Goal: Transaction & Acquisition: Purchase product/service

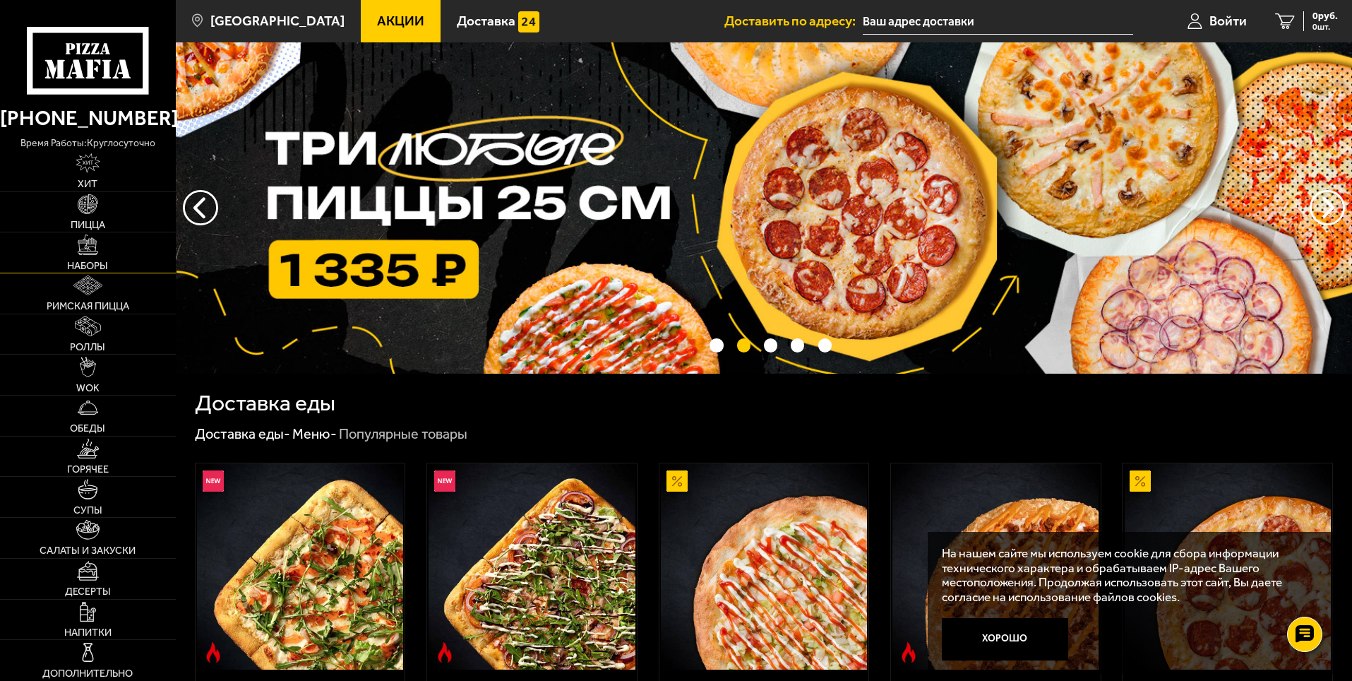
click at [71, 240] on link "Наборы" at bounding box center [88, 252] width 176 height 40
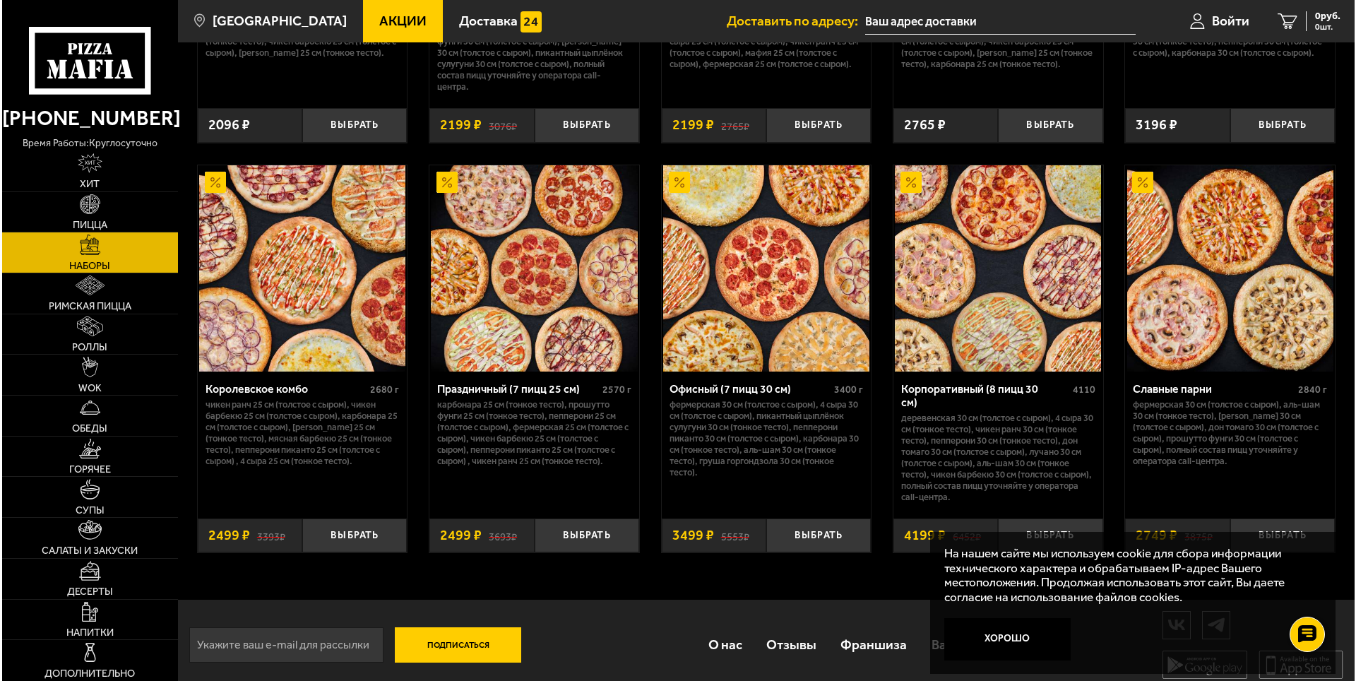
scroll to position [2130, 0]
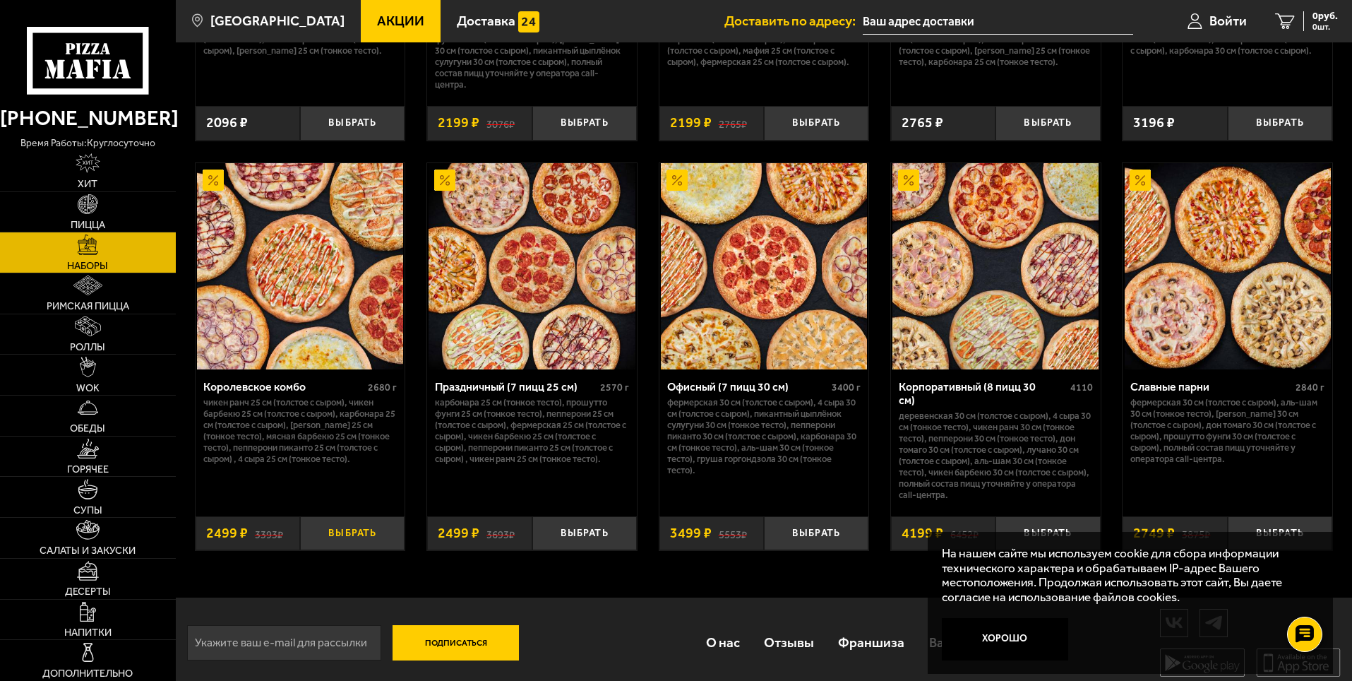
click at [329, 520] on button "Выбрать" at bounding box center [352, 533] width 105 height 35
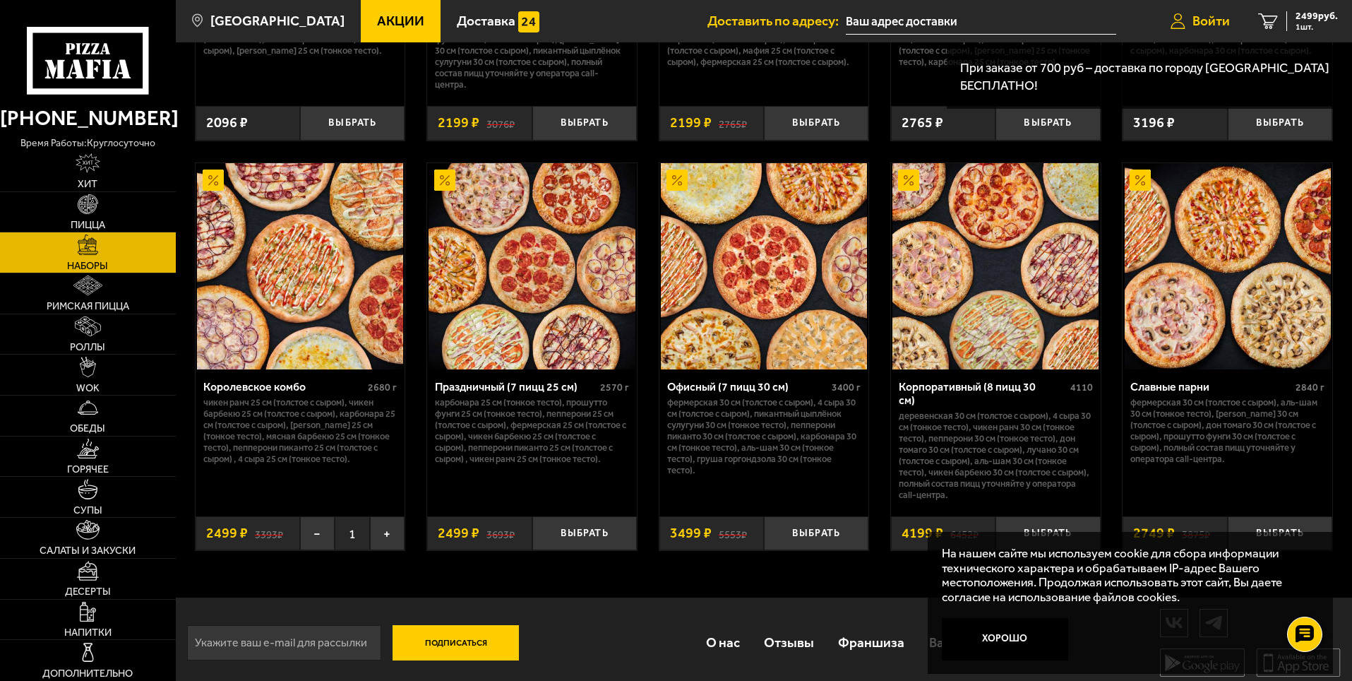
click at [1204, 18] on span "Войти" at bounding box center [1211, 20] width 37 height 13
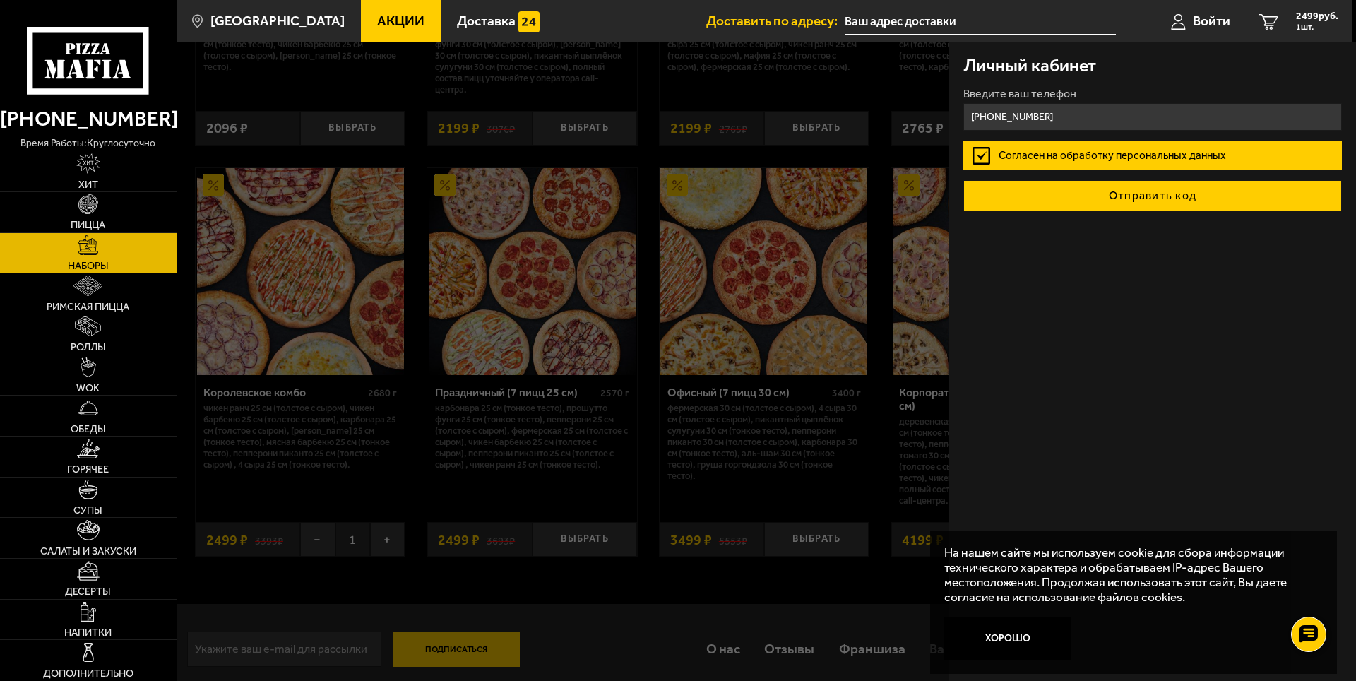
type input "[PHONE_NUMBER]"
click at [1117, 198] on button "Отправить код" at bounding box center [1152, 195] width 378 height 31
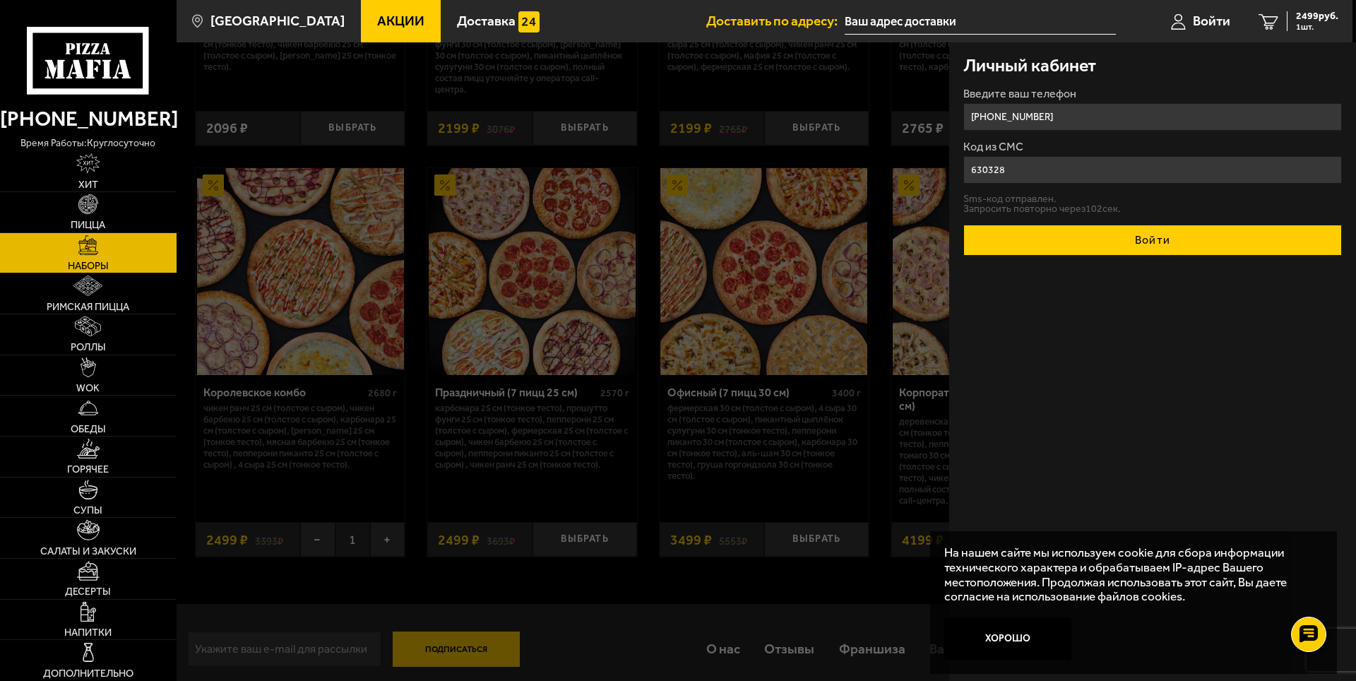
type input "630328"
click at [1154, 244] on button "Войти" at bounding box center [1152, 240] width 378 height 31
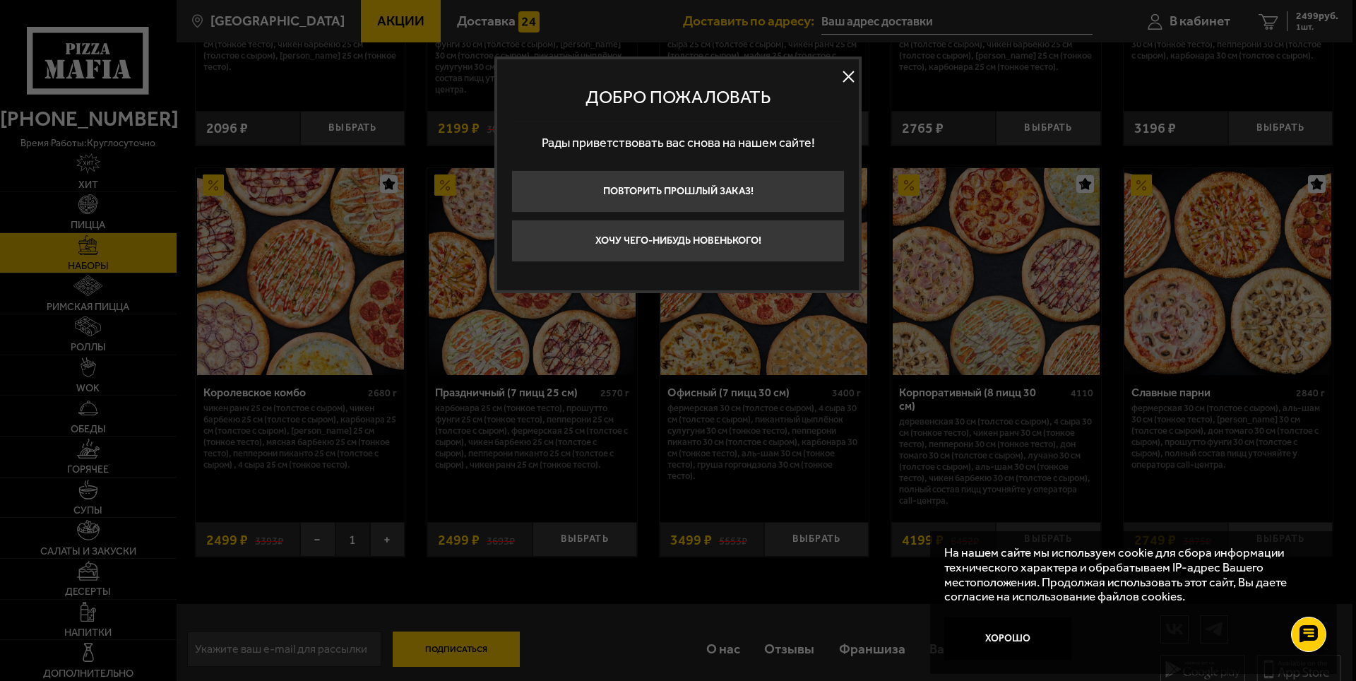
click at [853, 80] on button at bounding box center [847, 76] width 21 height 21
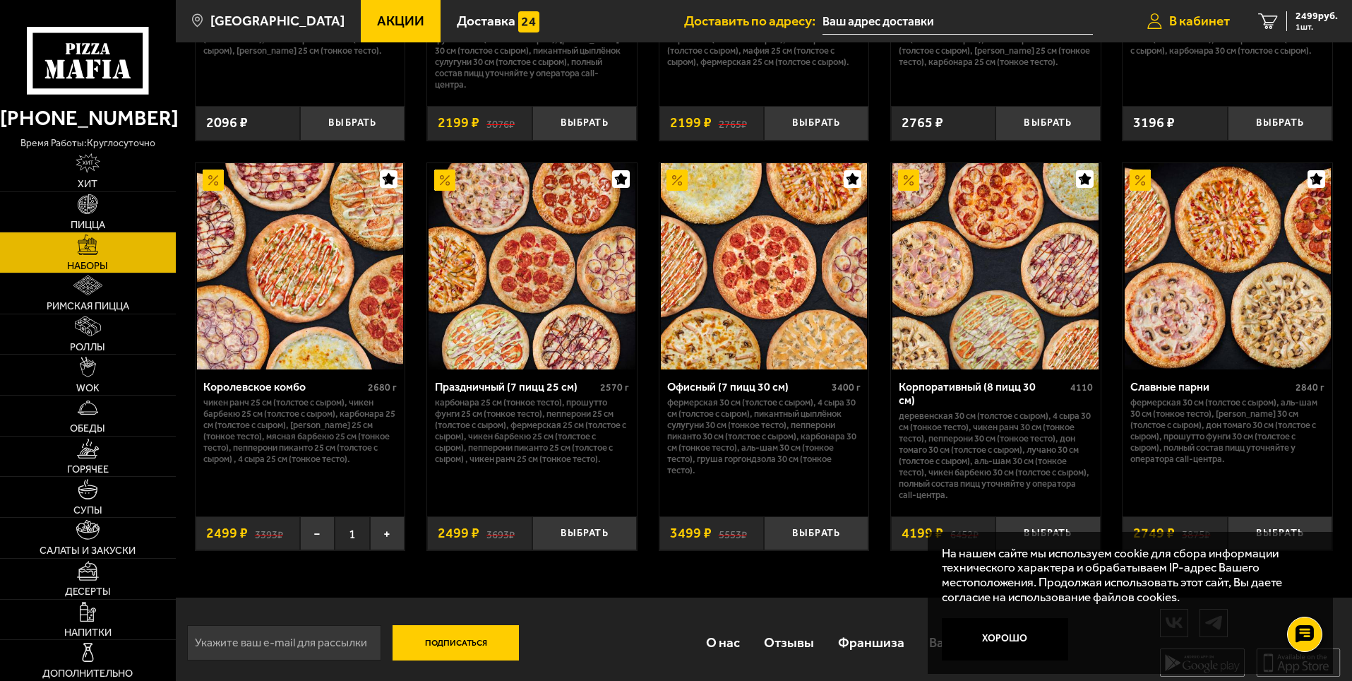
click at [1186, 25] on span "В кабинет" at bounding box center [1199, 20] width 61 height 13
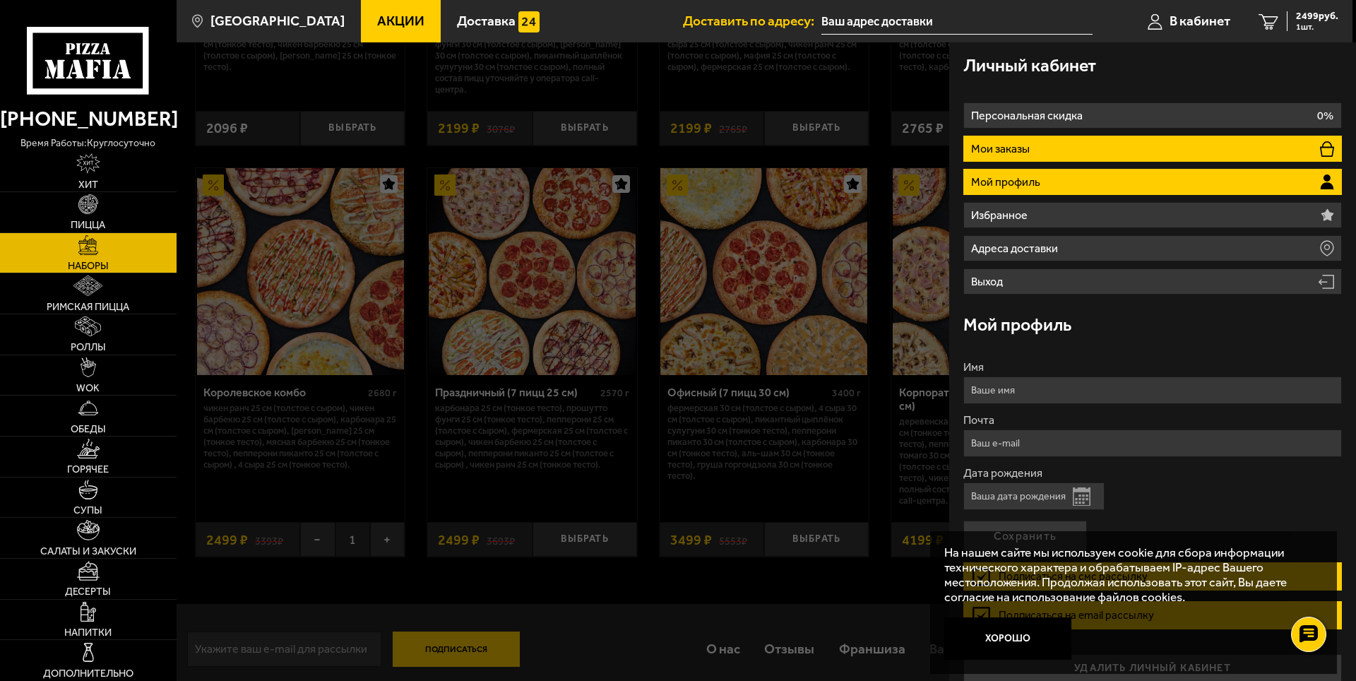
click at [1048, 146] on li "Мои заказы" at bounding box center [1152, 149] width 378 height 26
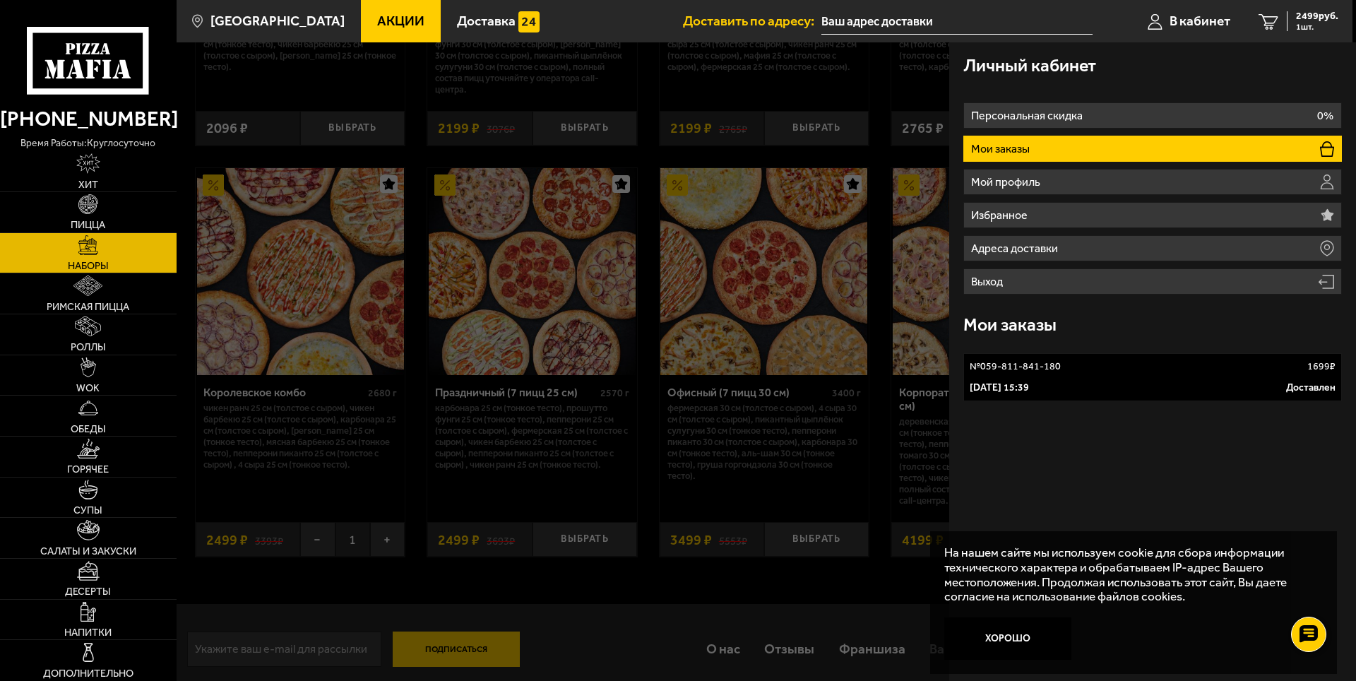
click at [1048, 146] on li "Мои заказы" at bounding box center [1152, 149] width 378 height 26
click at [1072, 389] on div "[DATE] 15:39 Доставлен" at bounding box center [1152, 388] width 366 height 14
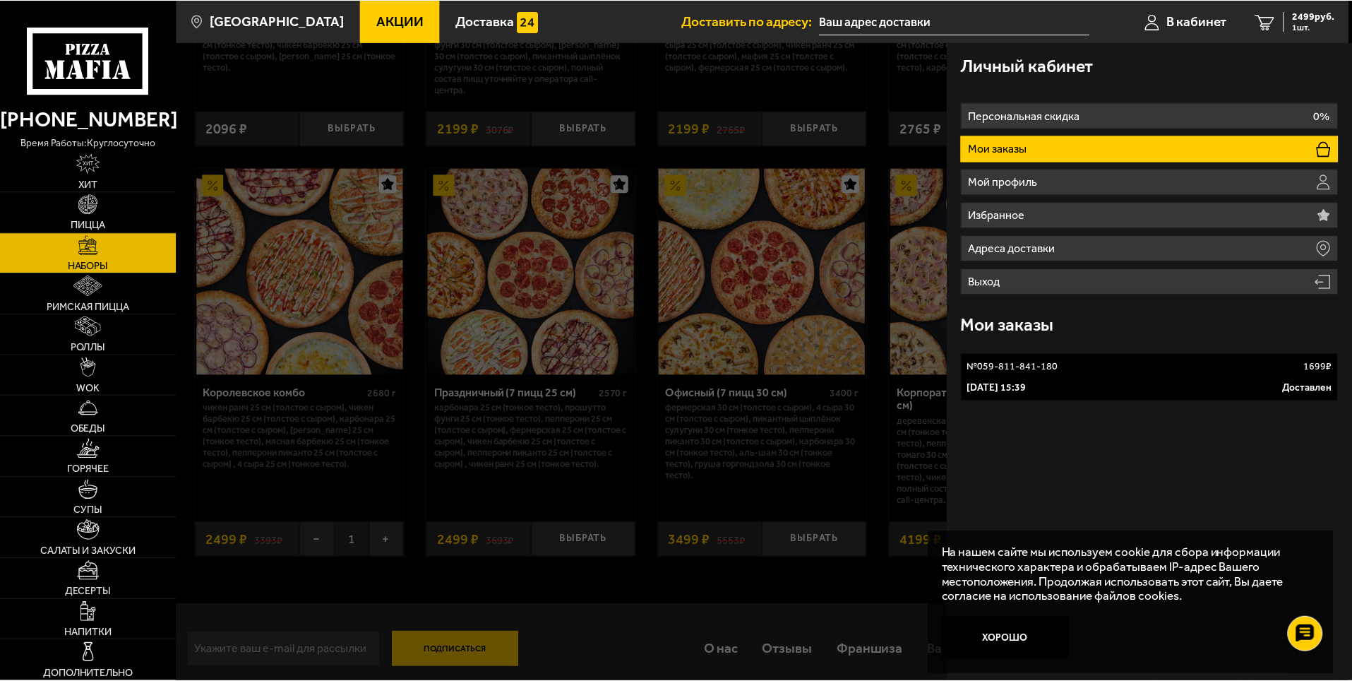
scroll to position [1, 0]
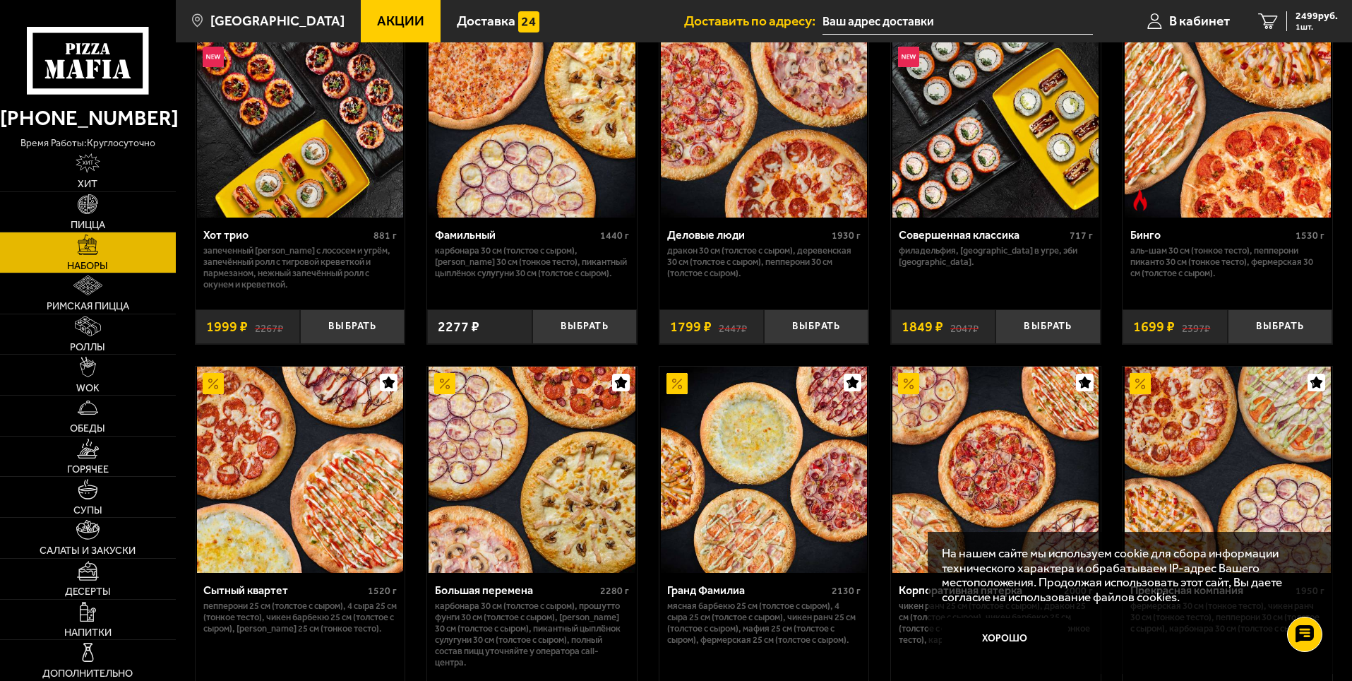
scroll to position [1565, 0]
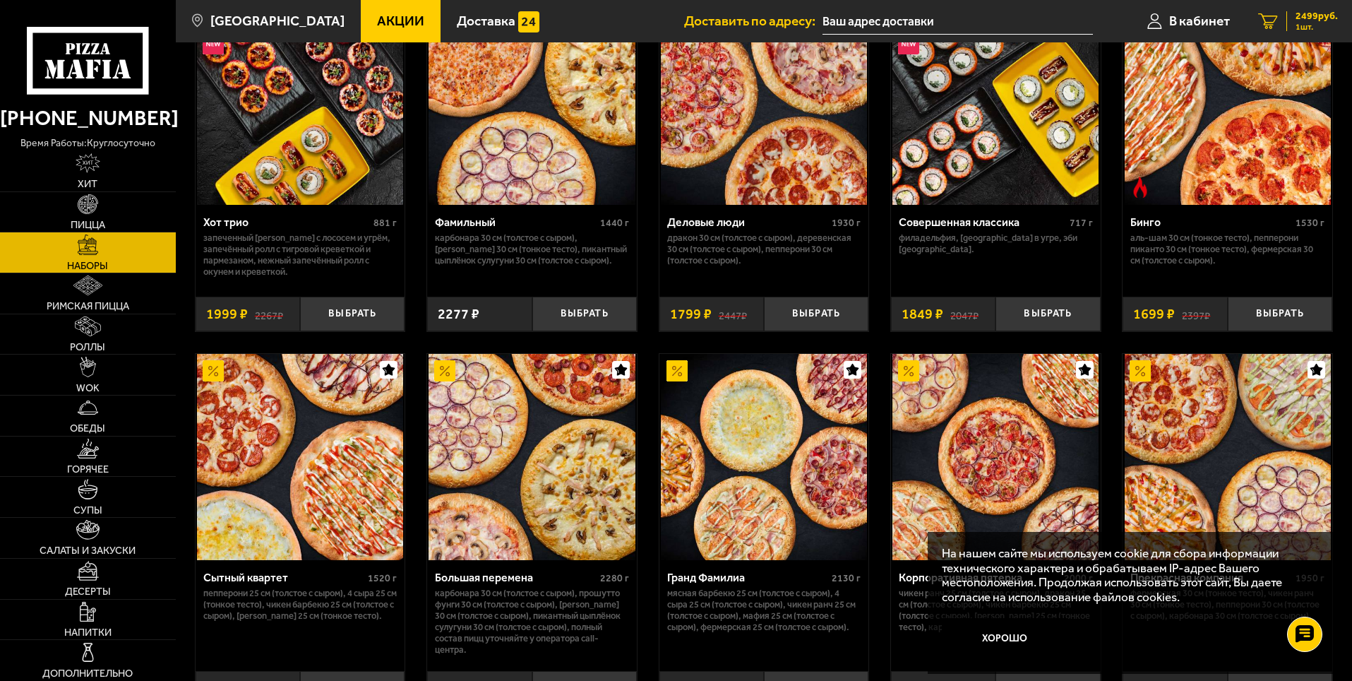
click at [1309, 21] on span "2499 руб." at bounding box center [1317, 16] width 42 height 10
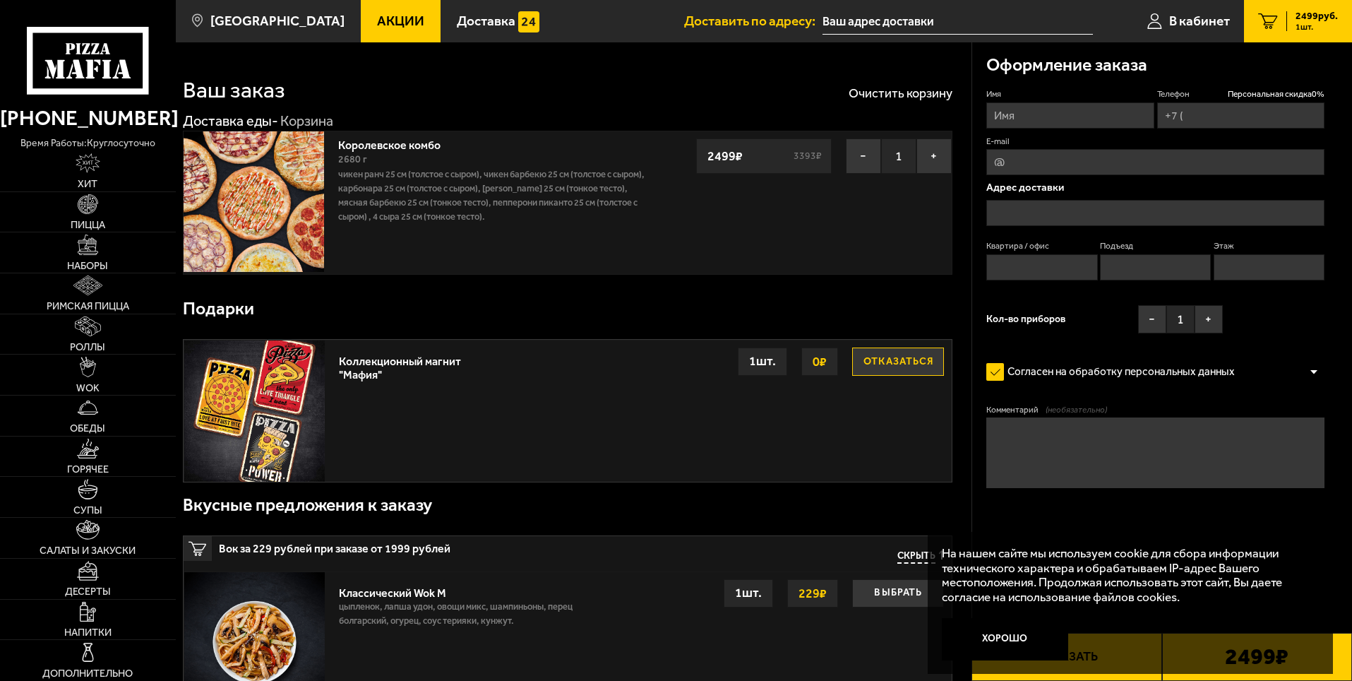
type input "[PHONE_NUMBER]"
type input "[STREET_ADDRESS]"
type input "11"
type input "1"
type input "3"
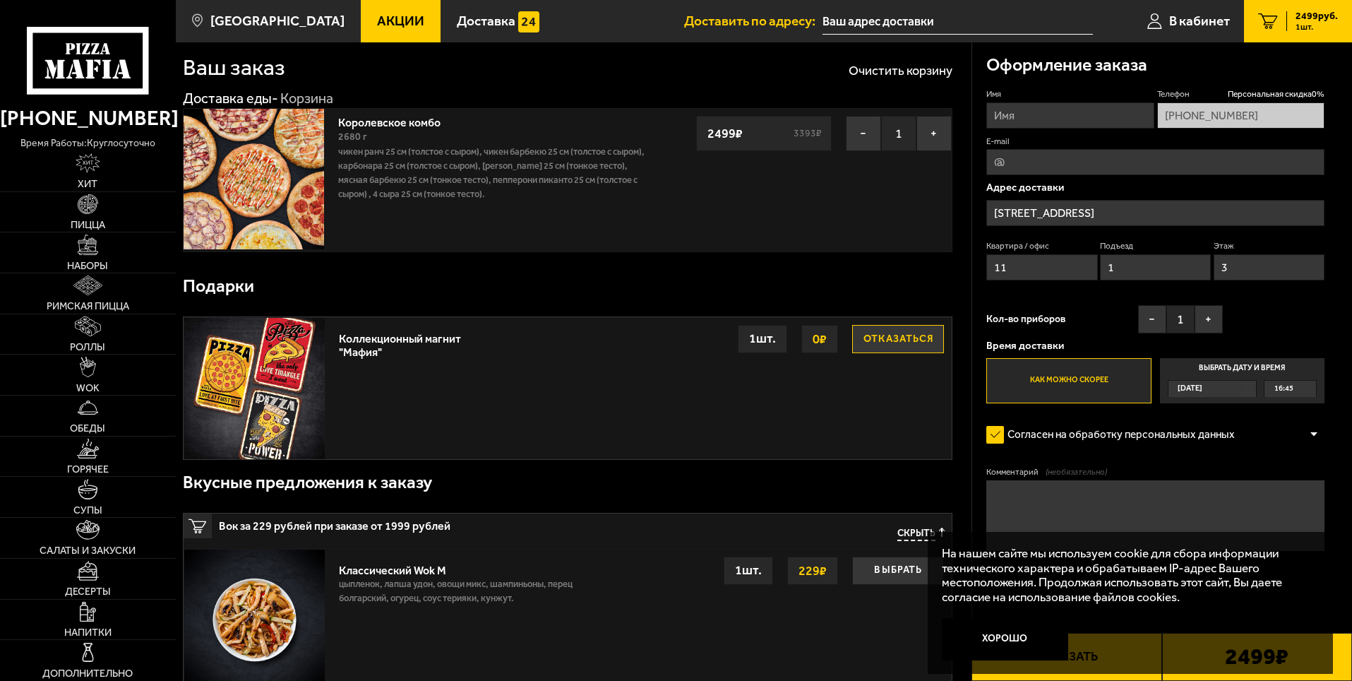
scroll to position [71, 0]
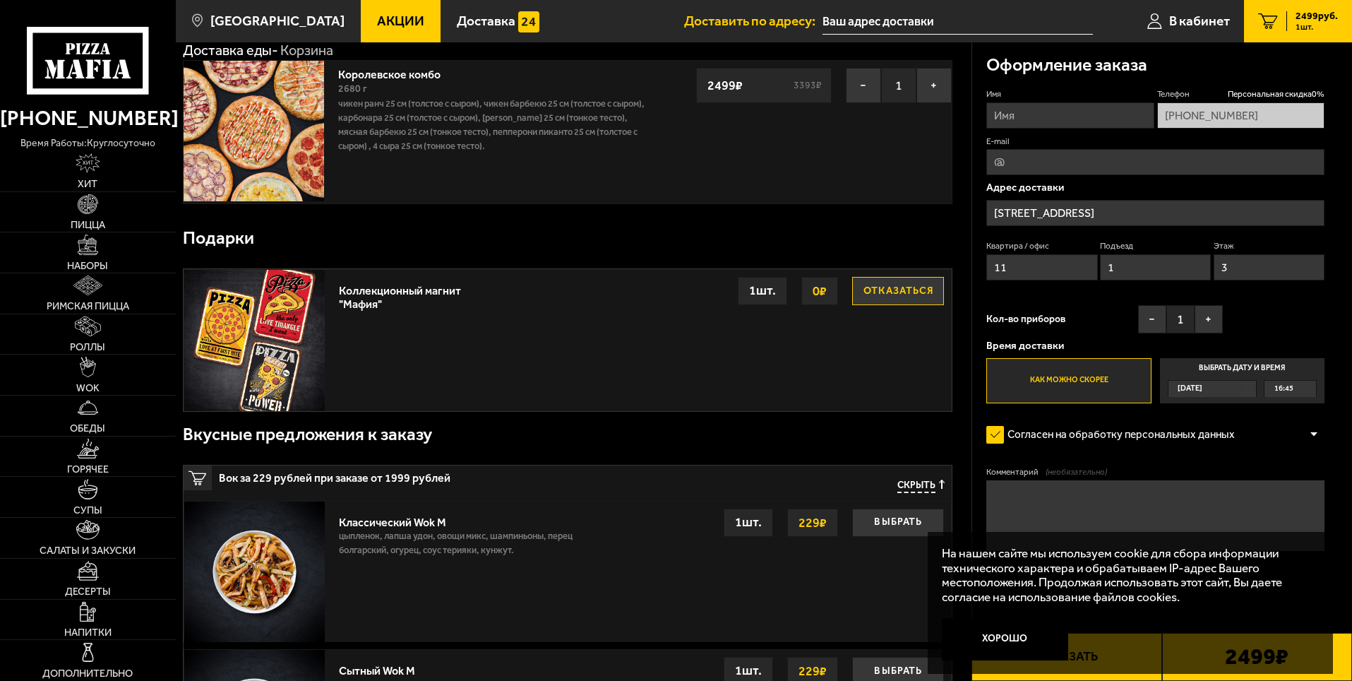
click at [258, 340] on img at bounding box center [254, 340] width 141 height 141
click at [316, 318] on img at bounding box center [254, 340] width 141 height 141
click at [282, 328] on img at bounding box center [254, 340] width 141 height 141
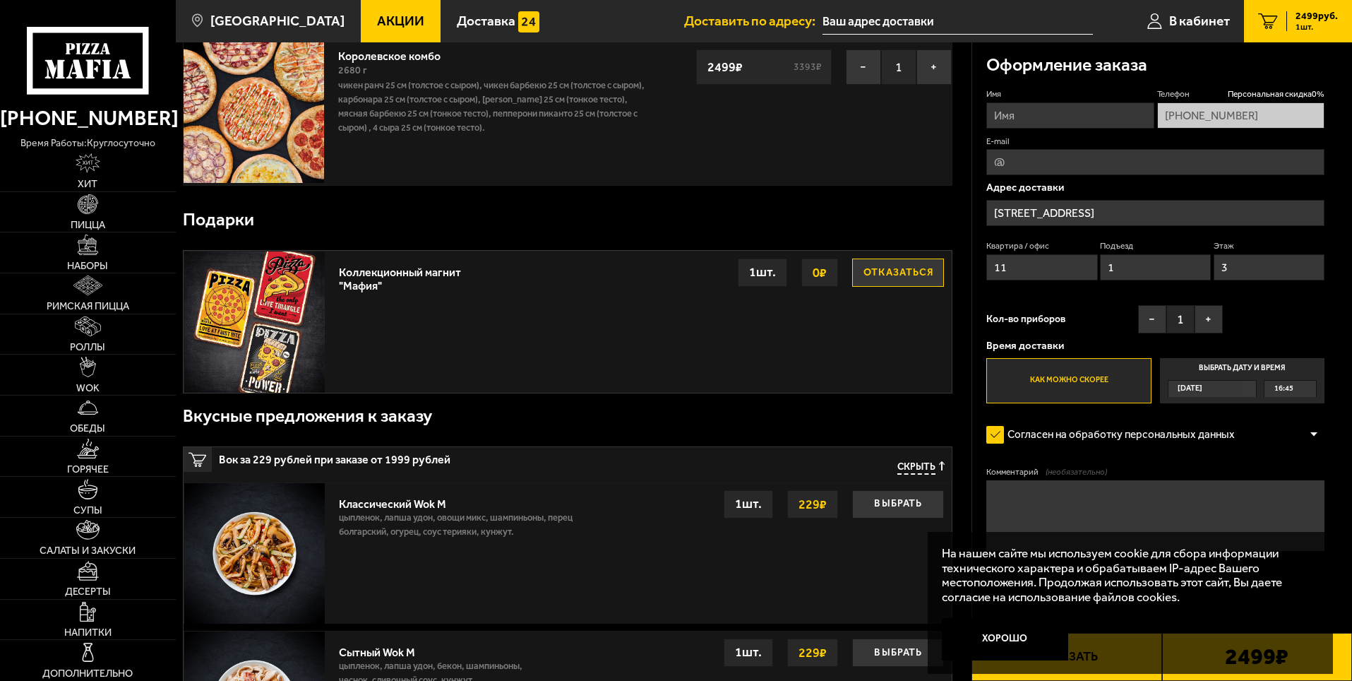
scroll to position [0, 0]
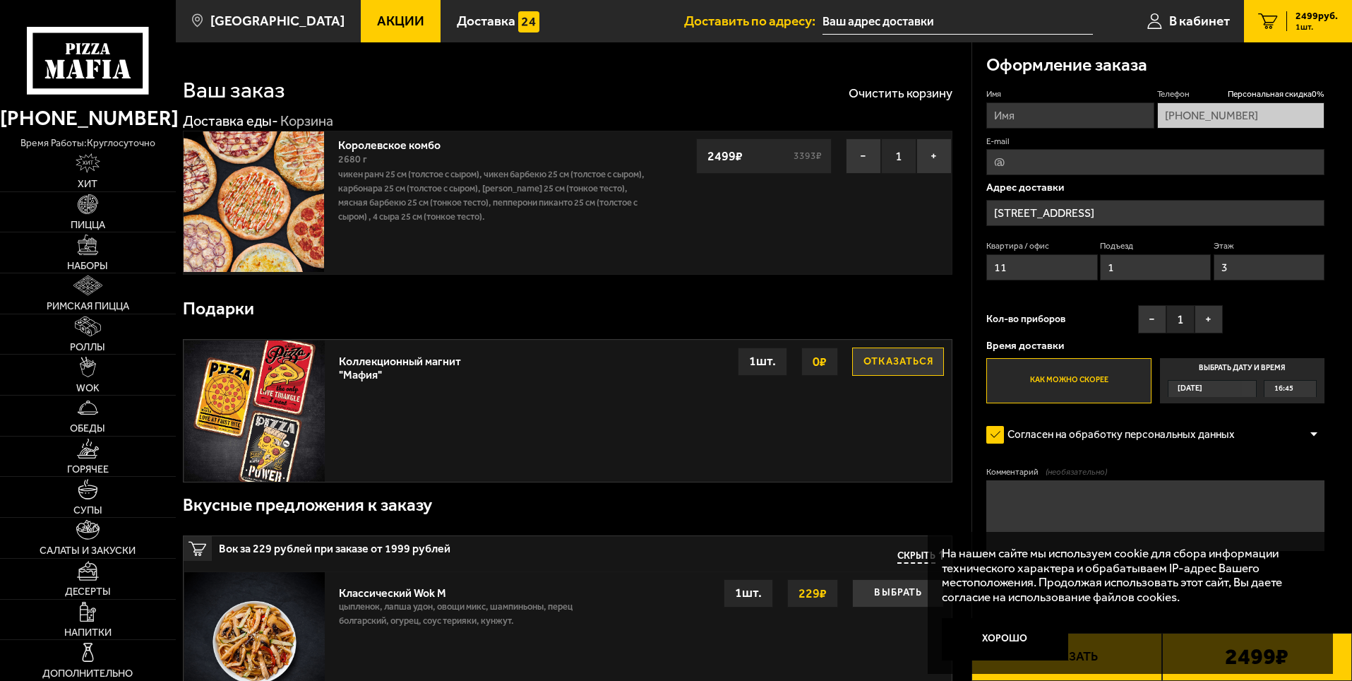
click at [1286, 394] on span "16:45" at bounding box center [1283, 389] width 19 height 16
click at [0, 0] on input "Выбрать дату и время [DATE] 16:45" at bounding box center [0, 0] width 0 height 0
click at [1308, 388] on div "16:45" at bounding box center [1291, 389] width 52 height 16
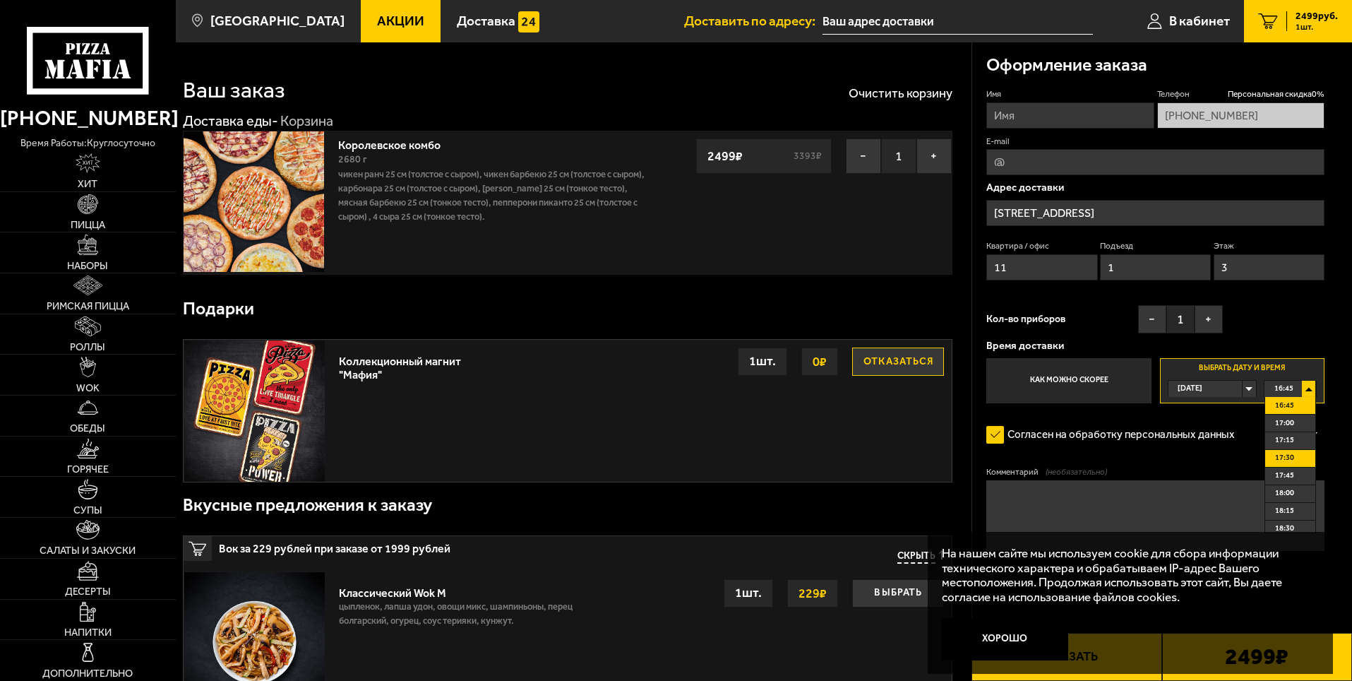
click at [1294, 463] on li "17:30" at bounding box center [1290, 459] width 50 height 18
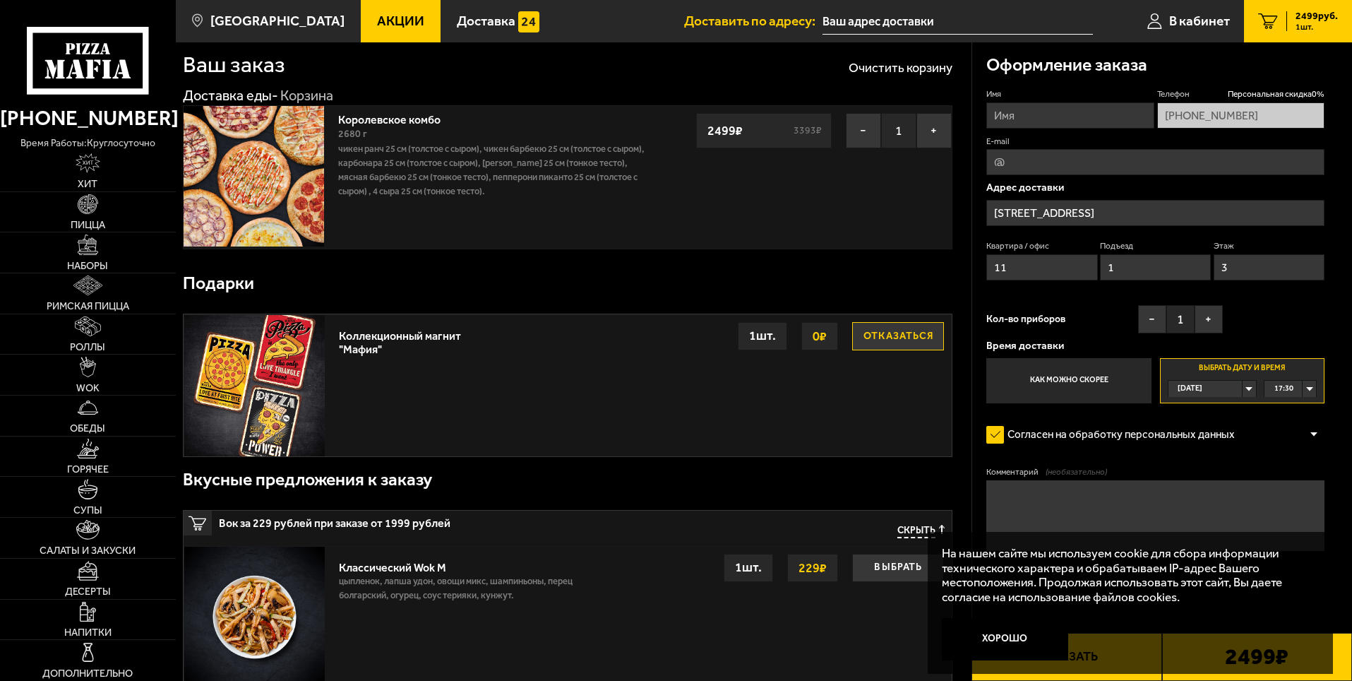
scroll to position [141, 0]
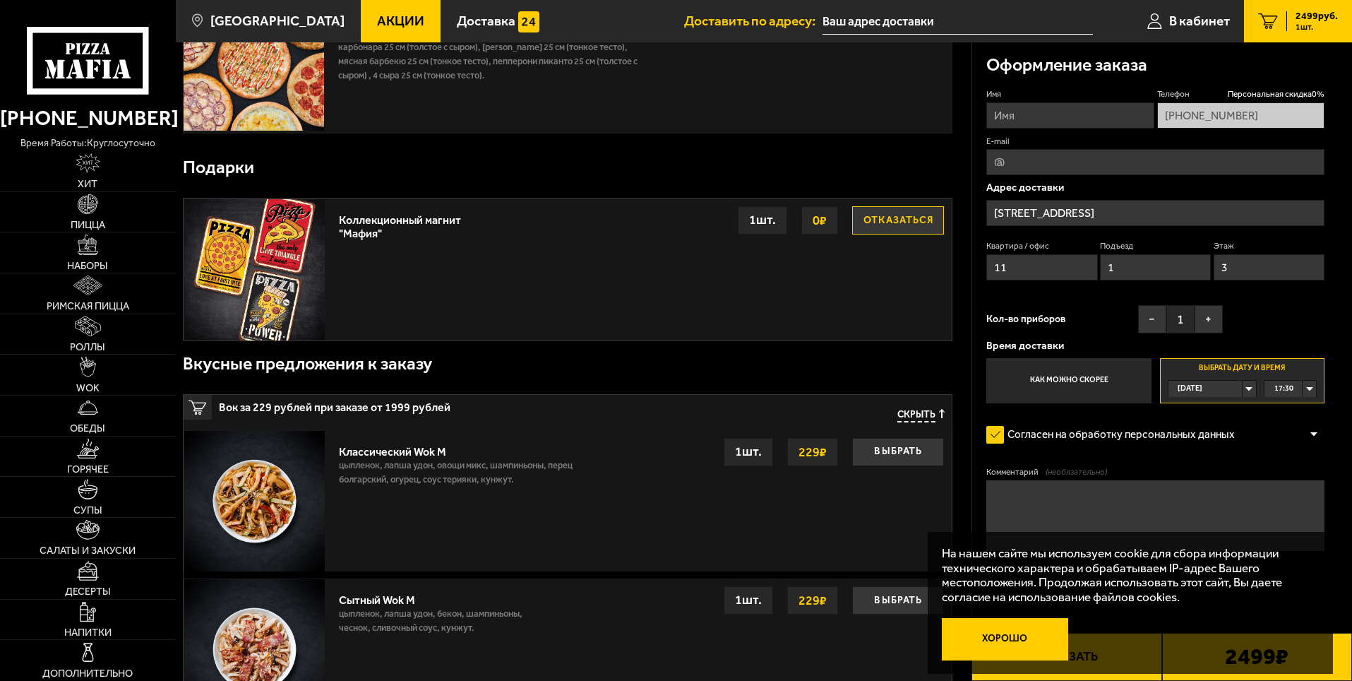
click at [1013, 631] on button "Хорошо" at bounding box center [1005, 639] width 127 height 42
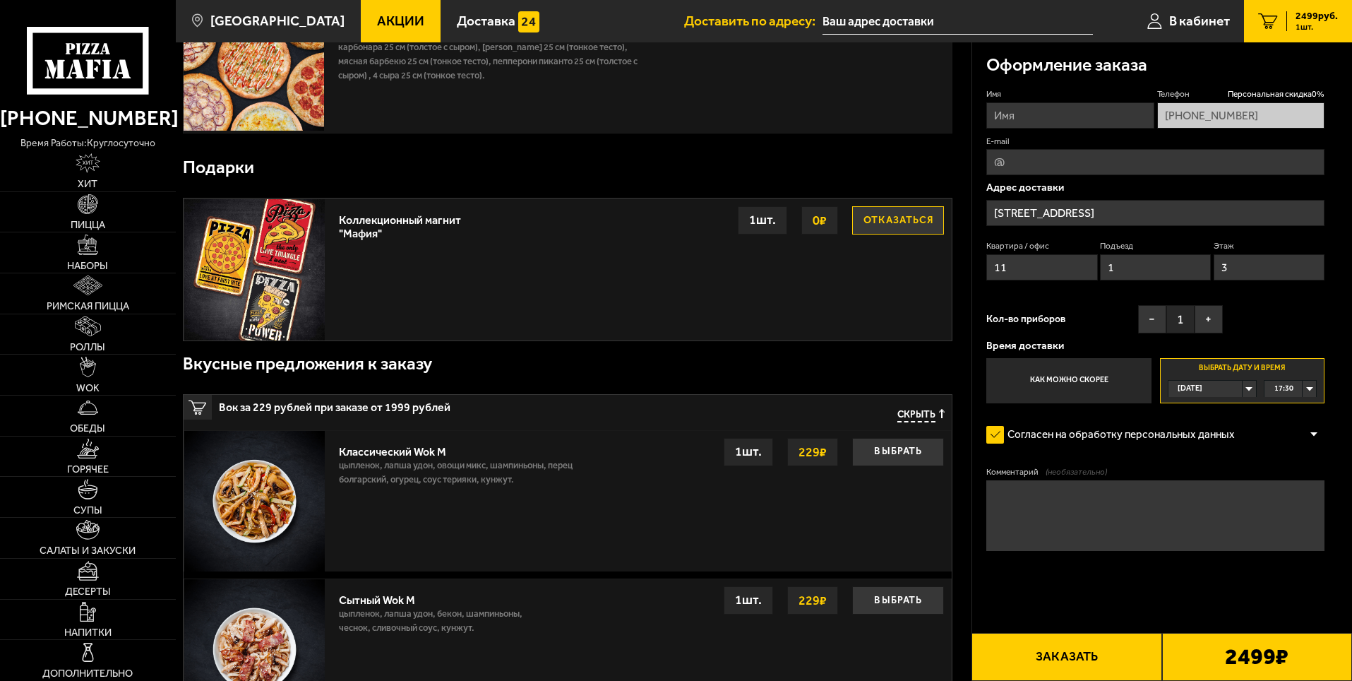
click at [1045, 515] on textarea "Комментарий (необязательно)" at bounding box center [1155, 515] width 338 height 71
type textarea "П"
type textarea "к"
type textarea "За 5 минут до прибытия на адрес , позвоните , выйду встречу сразу заберу"
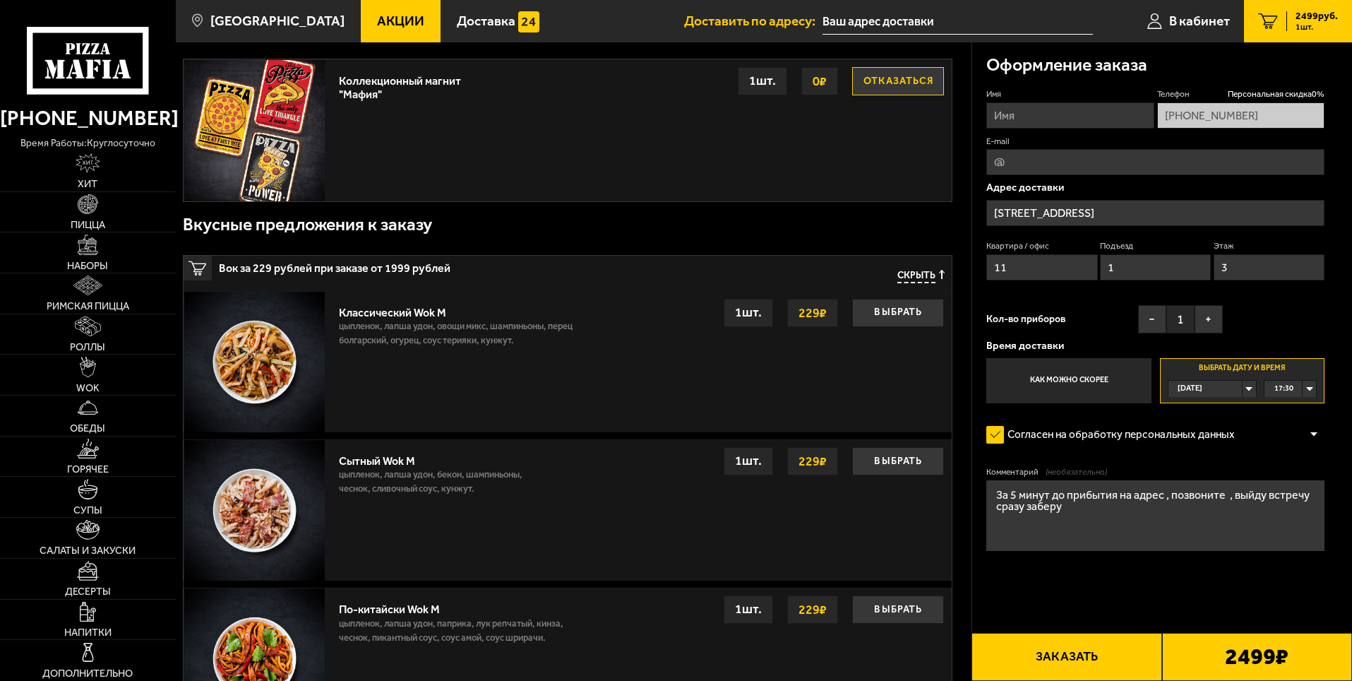
scroll to position [282, 0]
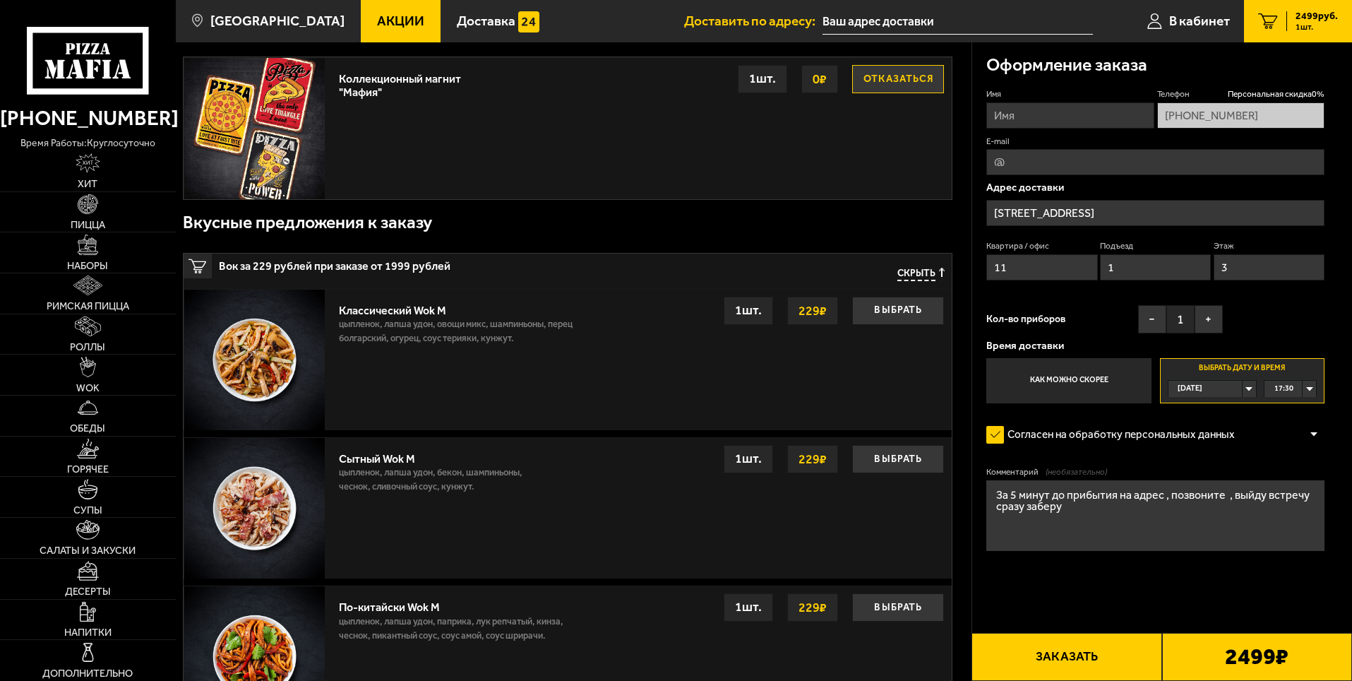
click at [1058, 651] on button "Заказать" at bounding box center [1067, 657] width 190 height 48
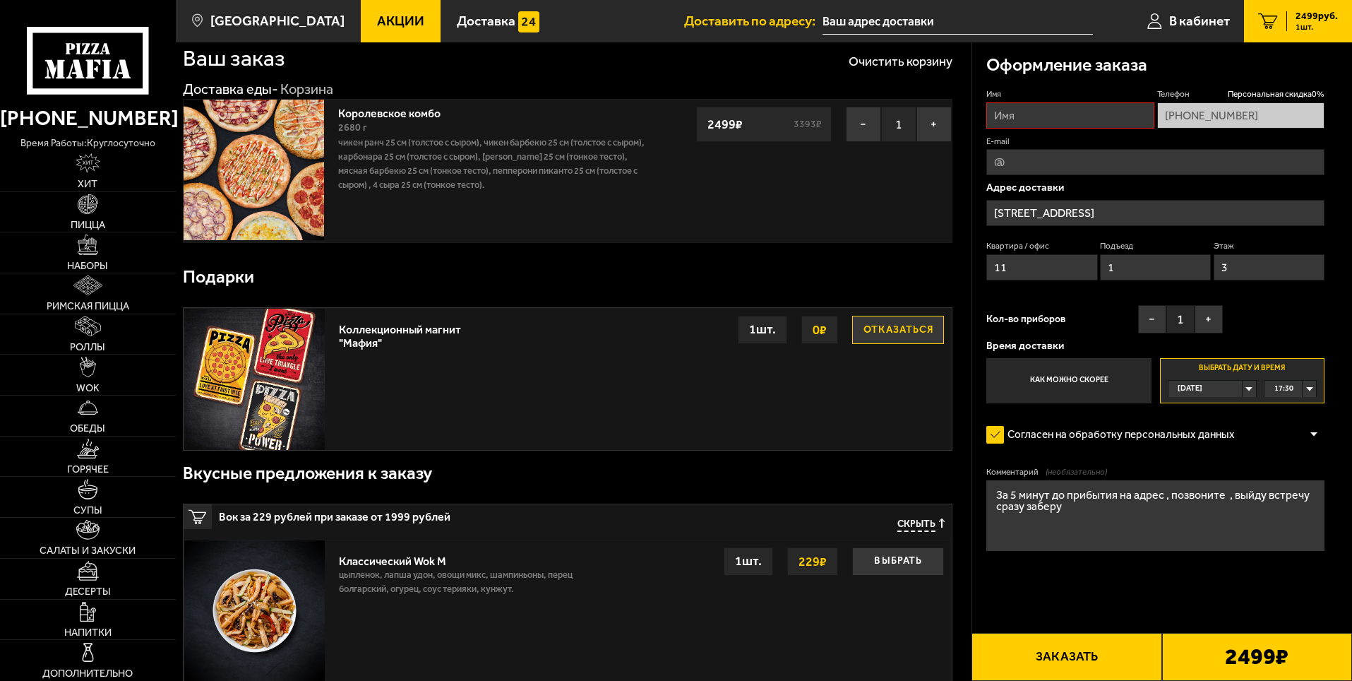
scroll to position [0, 0]
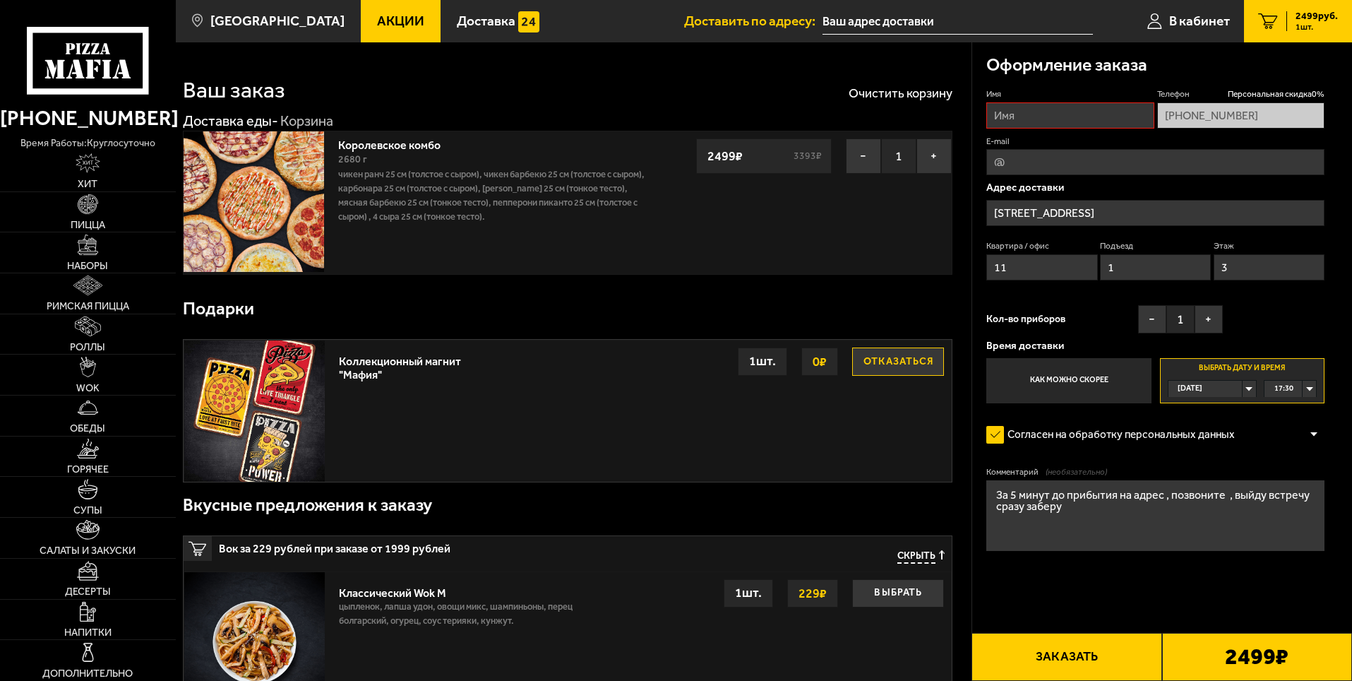
click at [1052, 119] on input "Имя" at bounding box center [1069, 115] width 167 height 26
type input "[PERSON_NAME]"
click at [1063, 656] on button "Заказать" at bounding box center [1067, 657] width 190 height 48
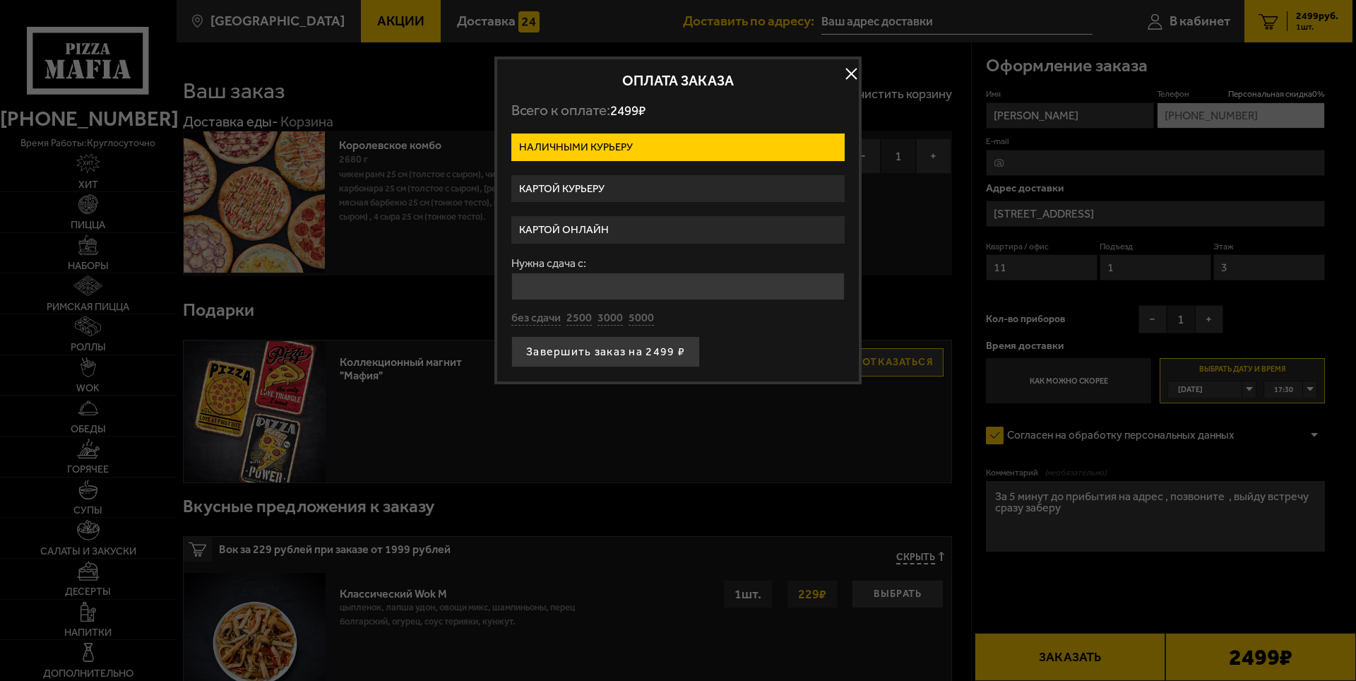
click at [599, 231] on label "Картой онлайн" at bounding box center [677, 230] width 333 height 28
click at [0, 0] on input "Картой онлайн" at bounding box center [0, 0] width 0 height 0
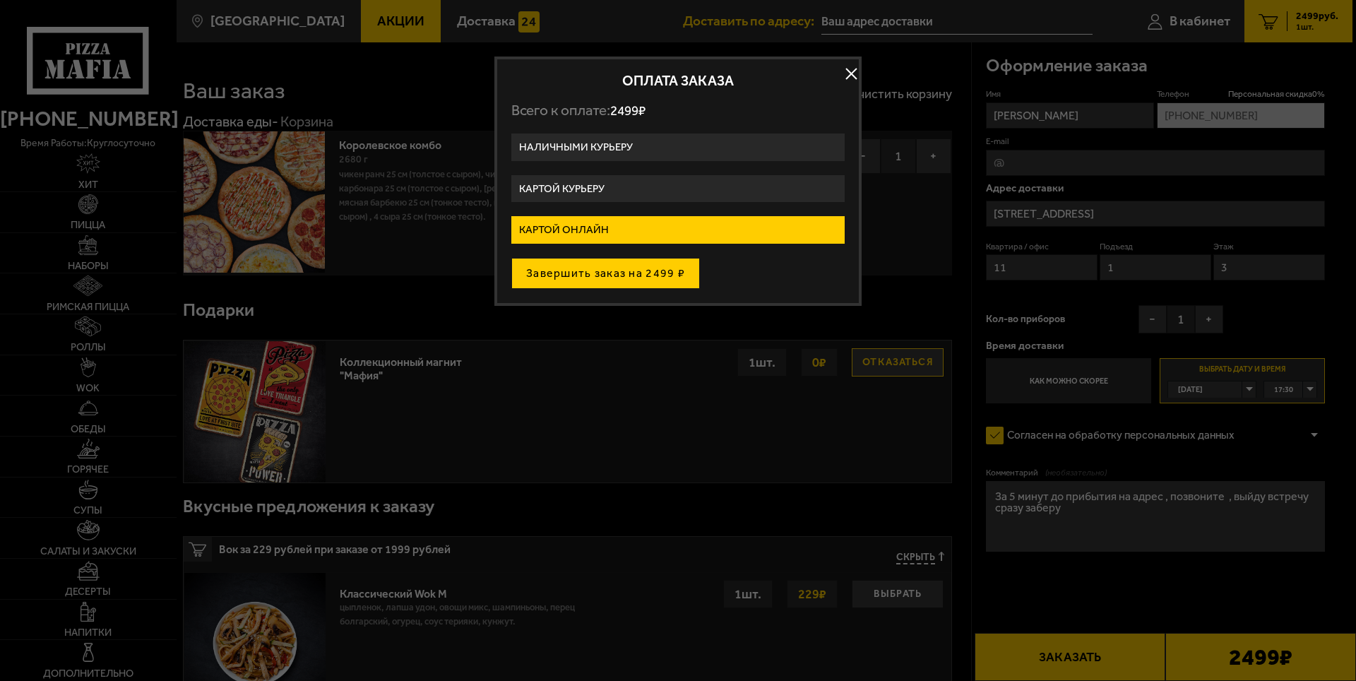
click at [640, 277] on button "Завершить заказ на 2499 ₽" at bounding box center [605, 273] width 189 height 31
